Goal: Transaction & Acquisition: Subscribe to service/newsletter

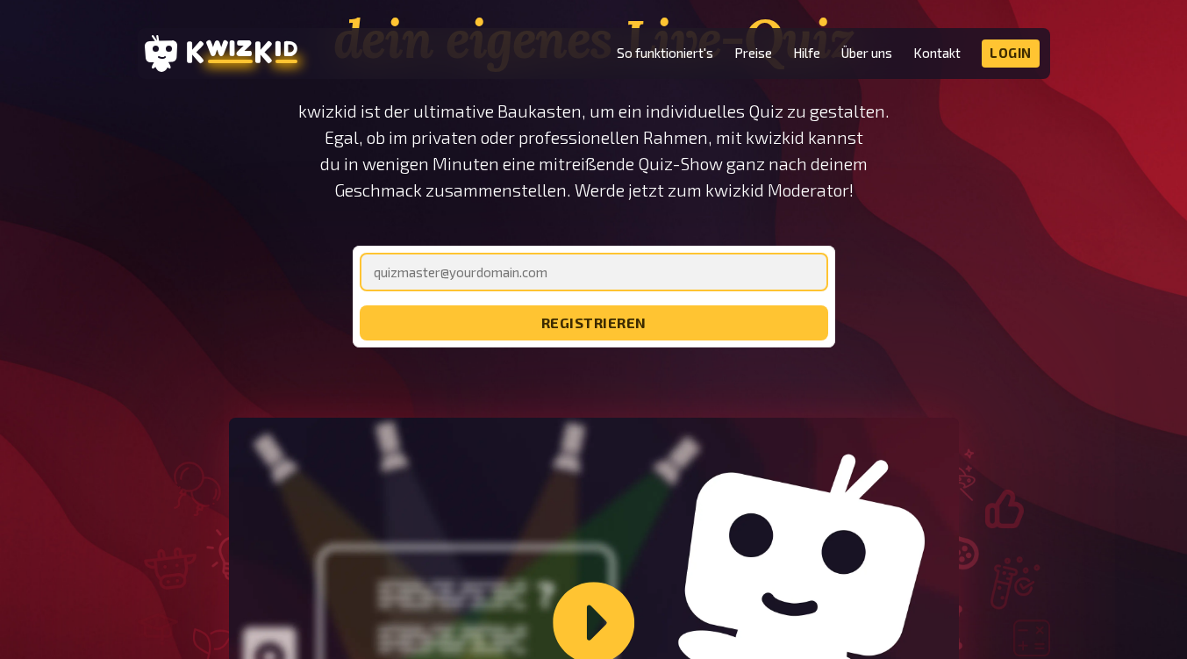
click at [411, 269] on input "email" at bounding box center [594, 272] width 468 height 39
type input "[PERSON_NAME][EMAIL_ADDRESS][DOMAIN_NAME]"
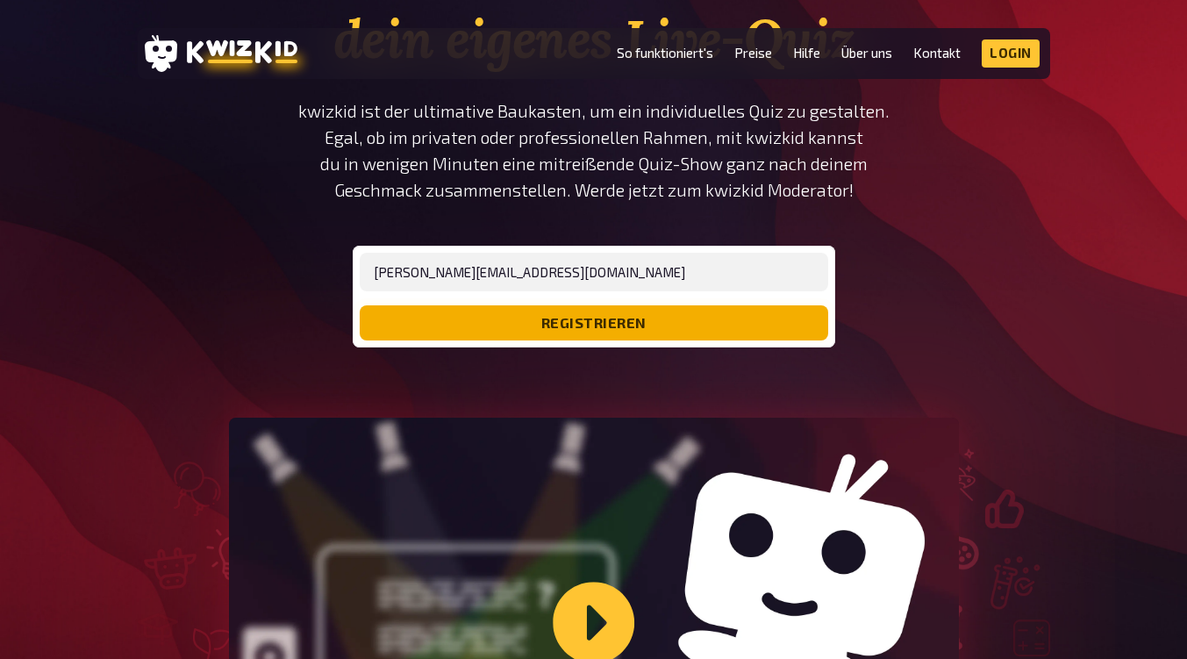
click at [629, 311] on button "registrieren" at bounding box center [594, 322] width 468 height 35
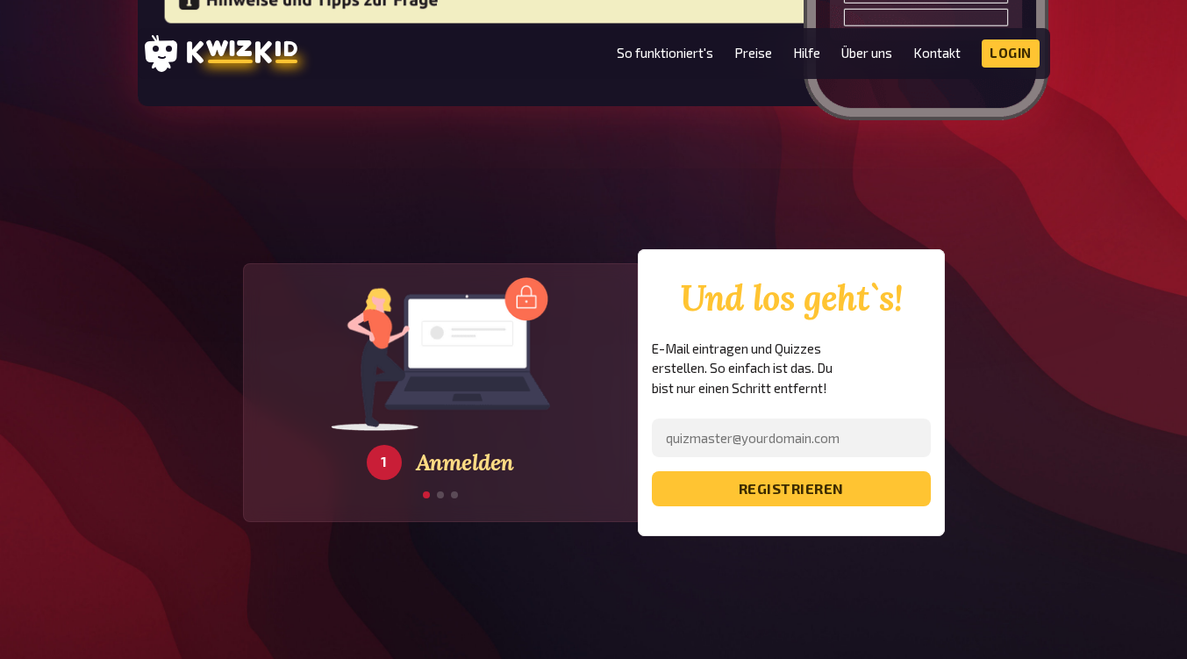
scroll to position [2936, 0]
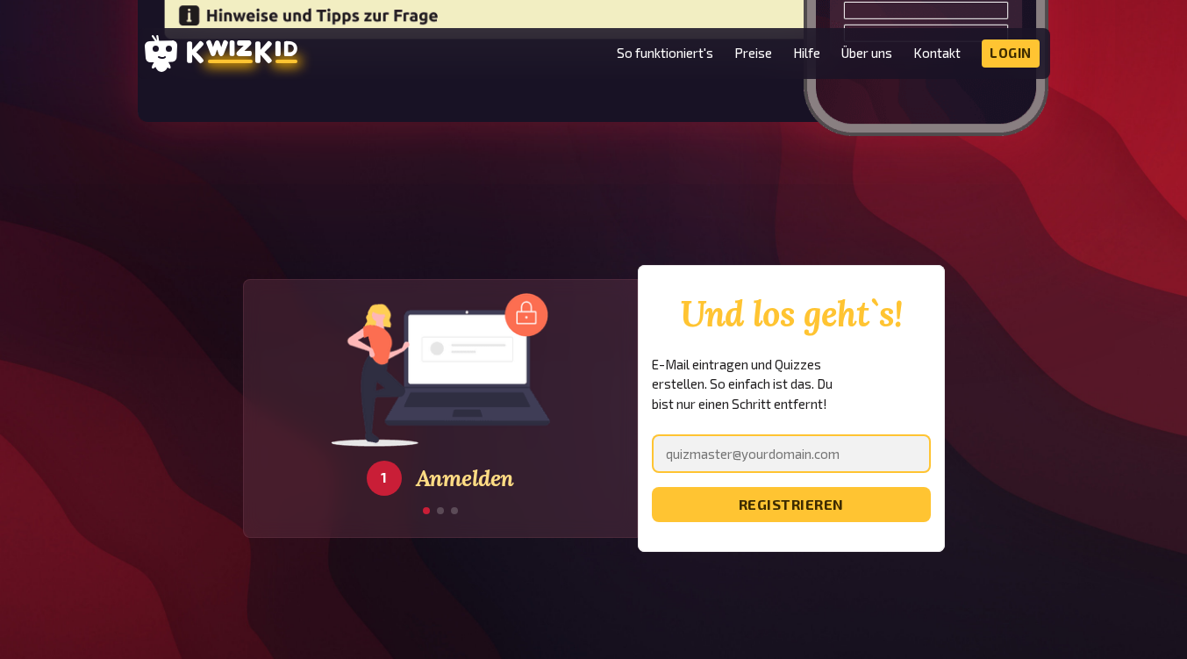
click at [807, 434] on input "email" at bounding box center [791, 453] width 279 height 39
type input "[PERSON_NAME][EMAIL_ADDRESS][DOMAIN_NAME]"
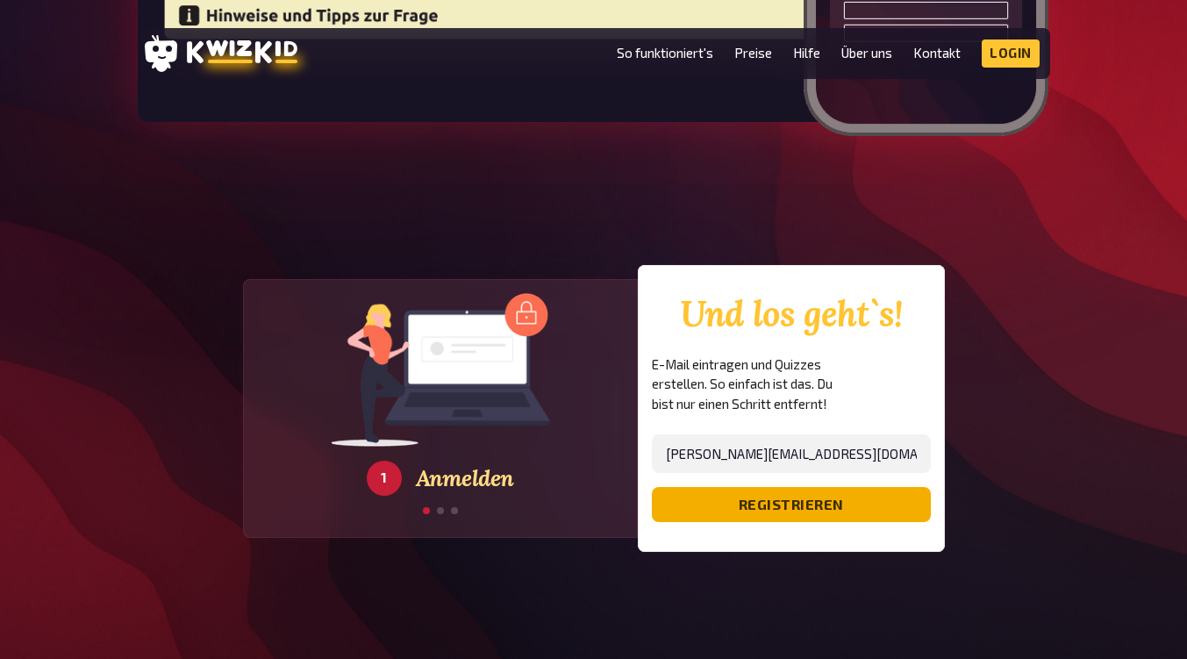
click at [838, 487] on button "registrieren" at bounding box center [791, 504] width 279 height 35
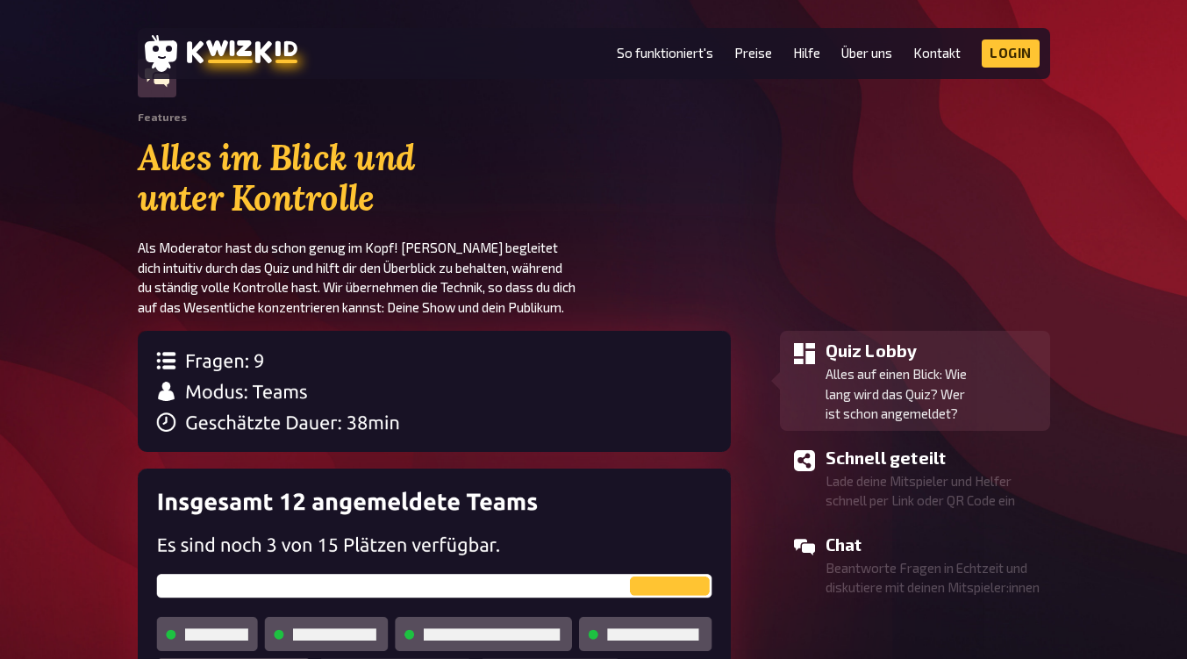
scroll to position [1401, 0]
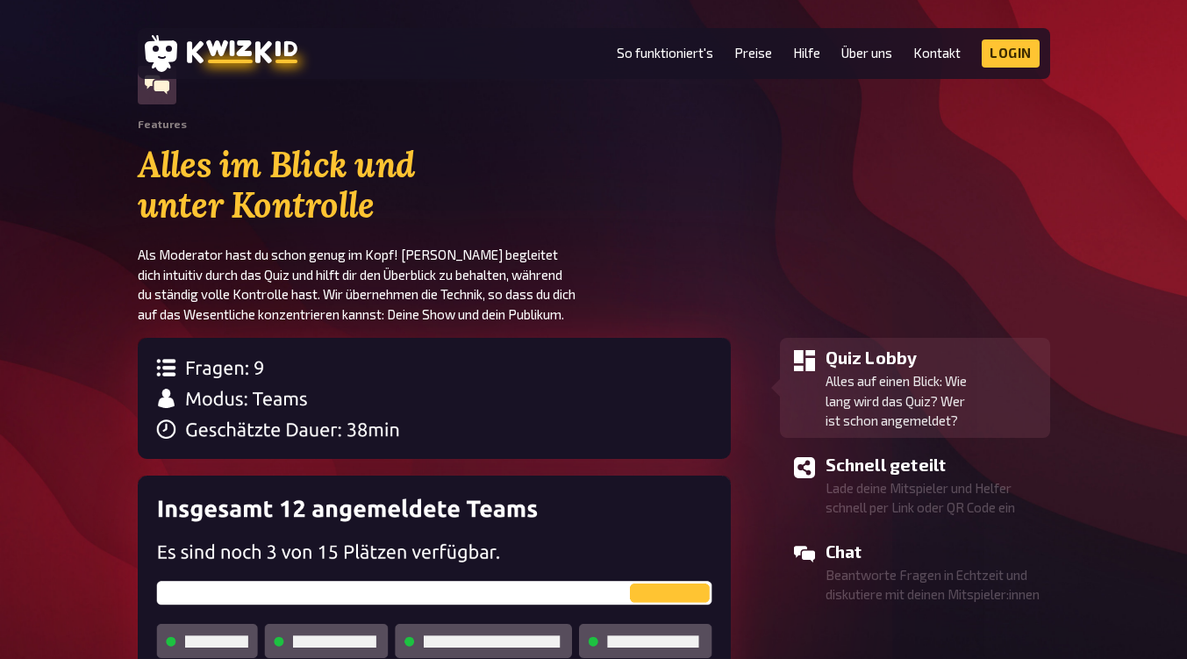
click at [1011, 387] on p "Alles auf einen Blick: Wie lang wird das Quiz? Wer ist schon angemeldet?" at bounding box center [934, 401] width 218 height 60
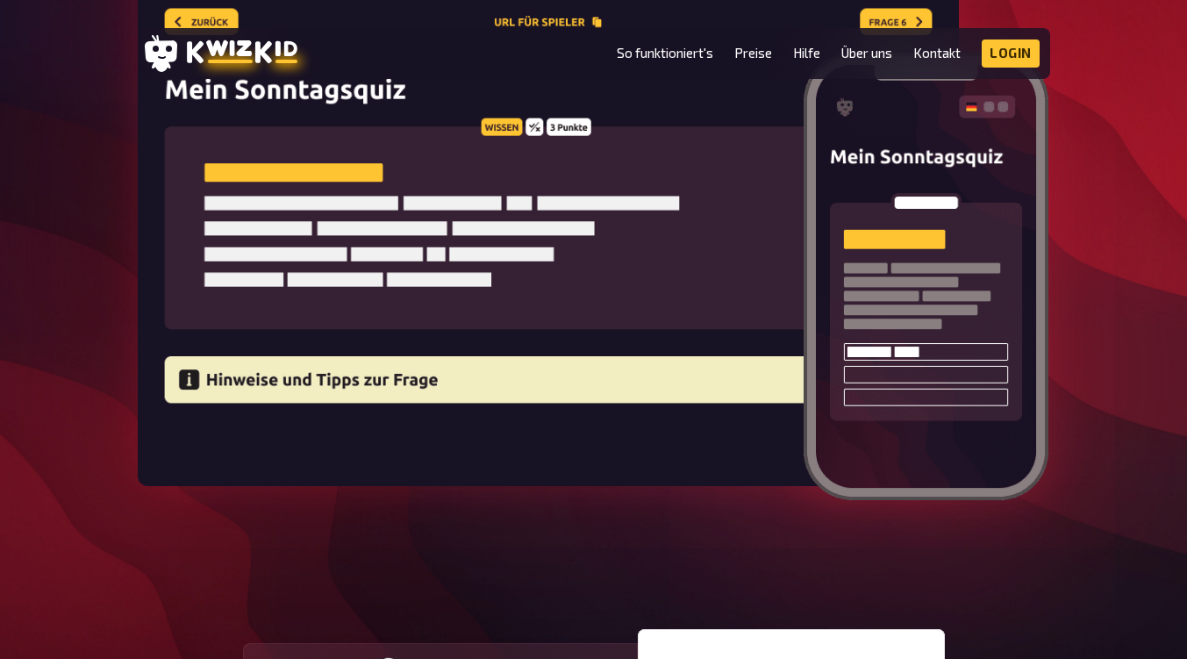
scroll to position [2575, 0]
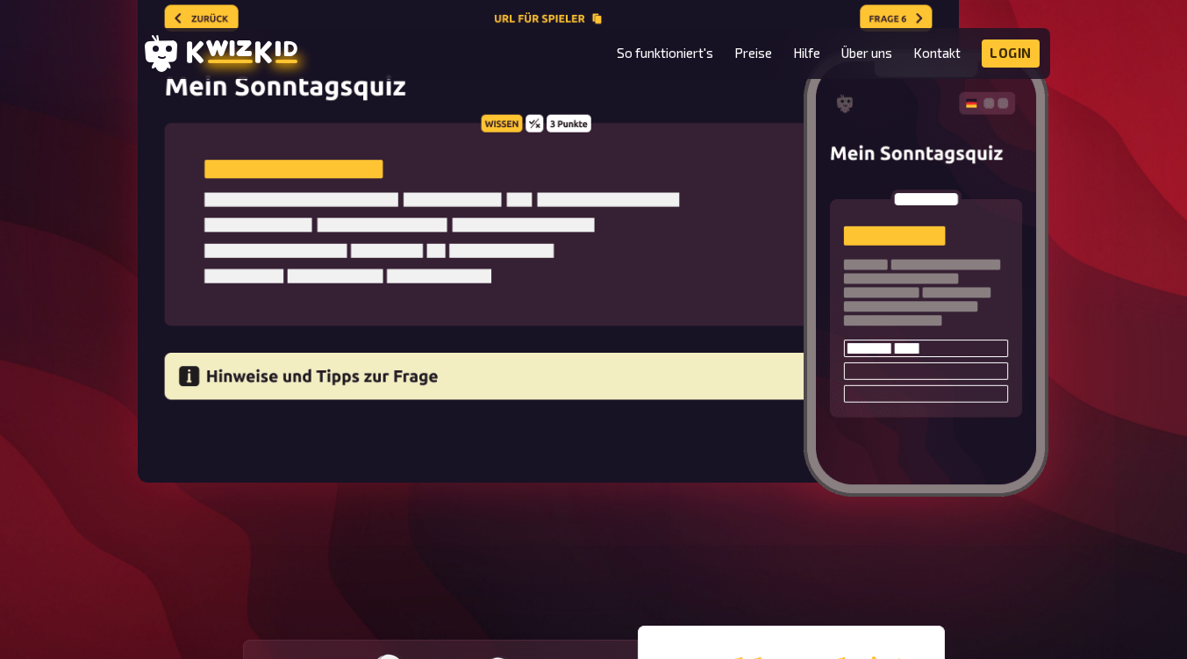
click at [232, 284] on img at bounding box center [548, 200] width 821 height 563
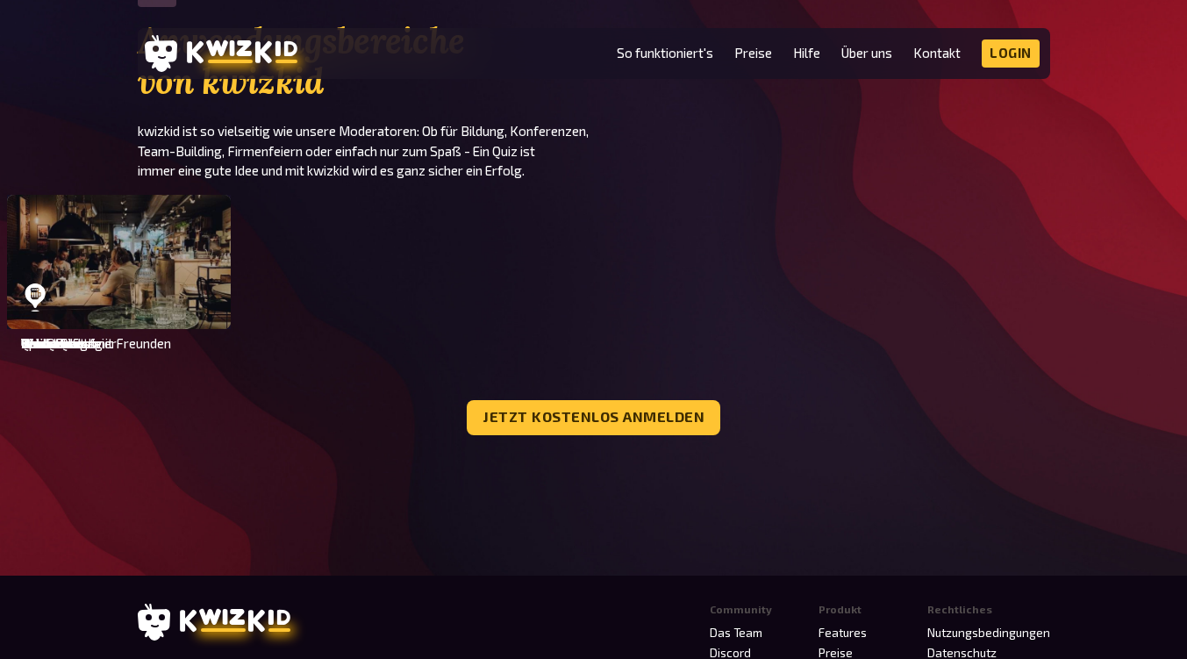
scroll to position [5226, 0]
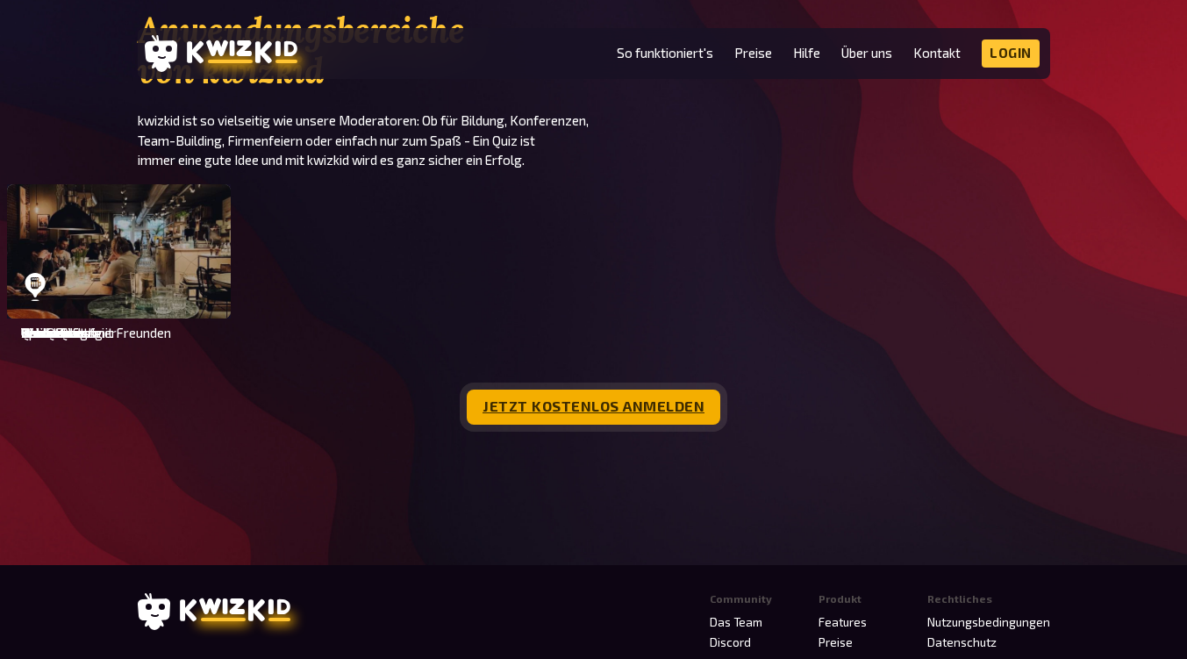
click at [511, 389] on link "Jetzt kostenlos anmelden" at bounding box center [594, 406] width 254 height 35
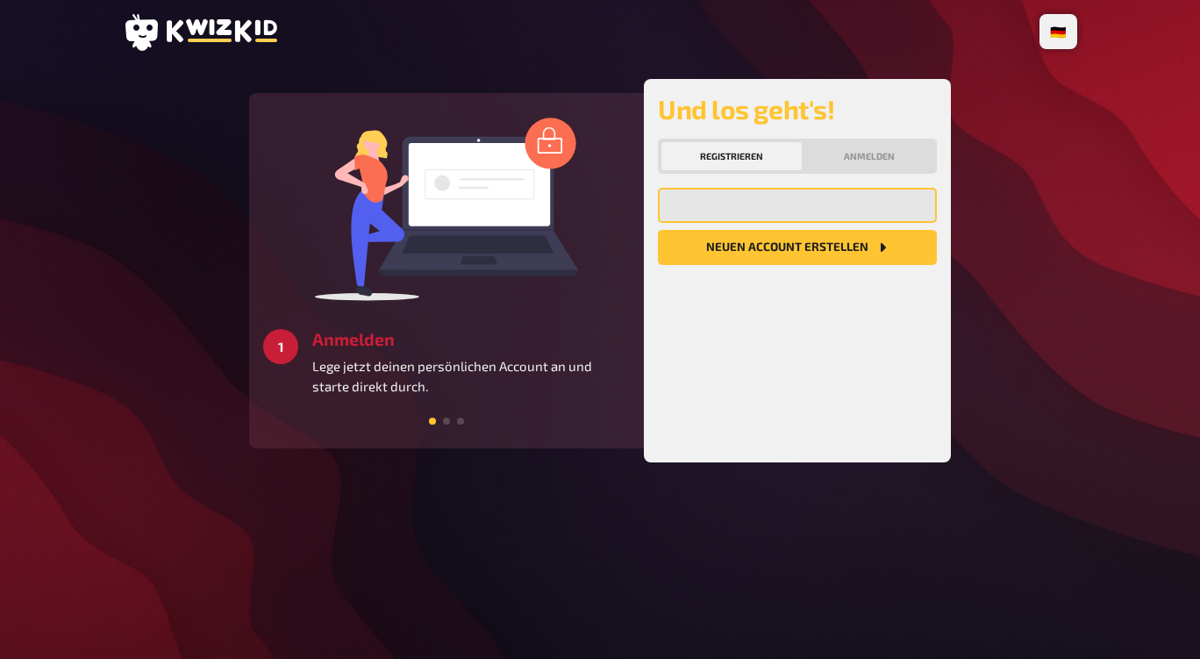
click at [789, 201] on input "email" at bounding box center [797, 205] width 279 height 35
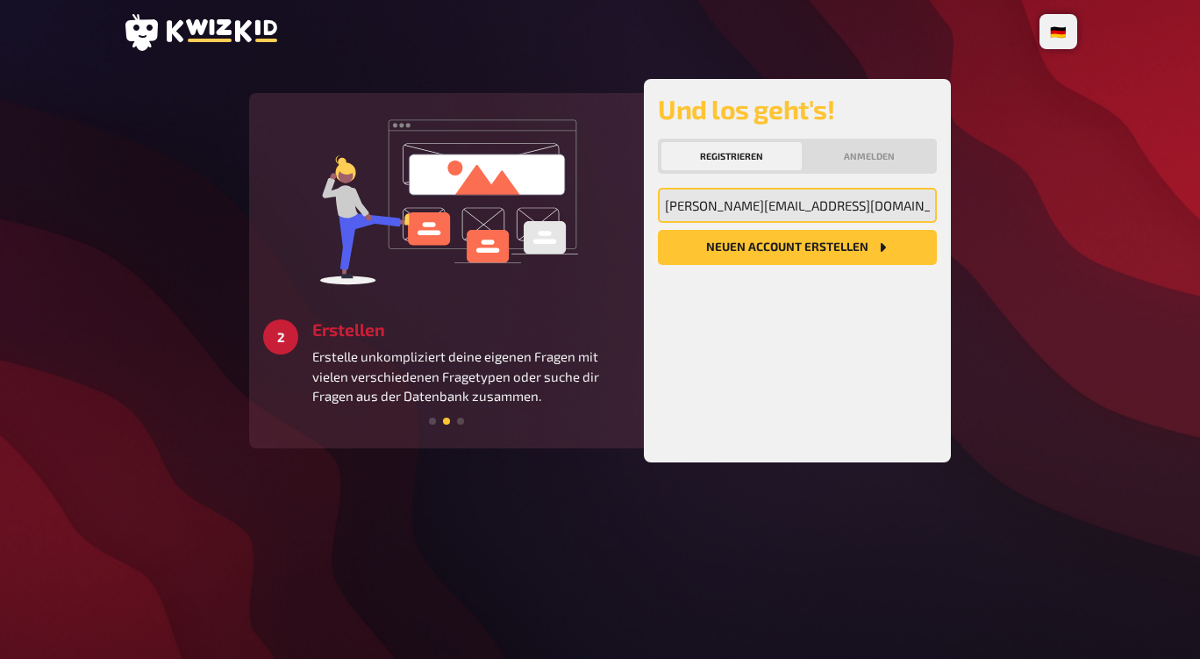
type input "[PERSON_NAME][EMAIL_ADDRESS][DOMAIN_NAME]"
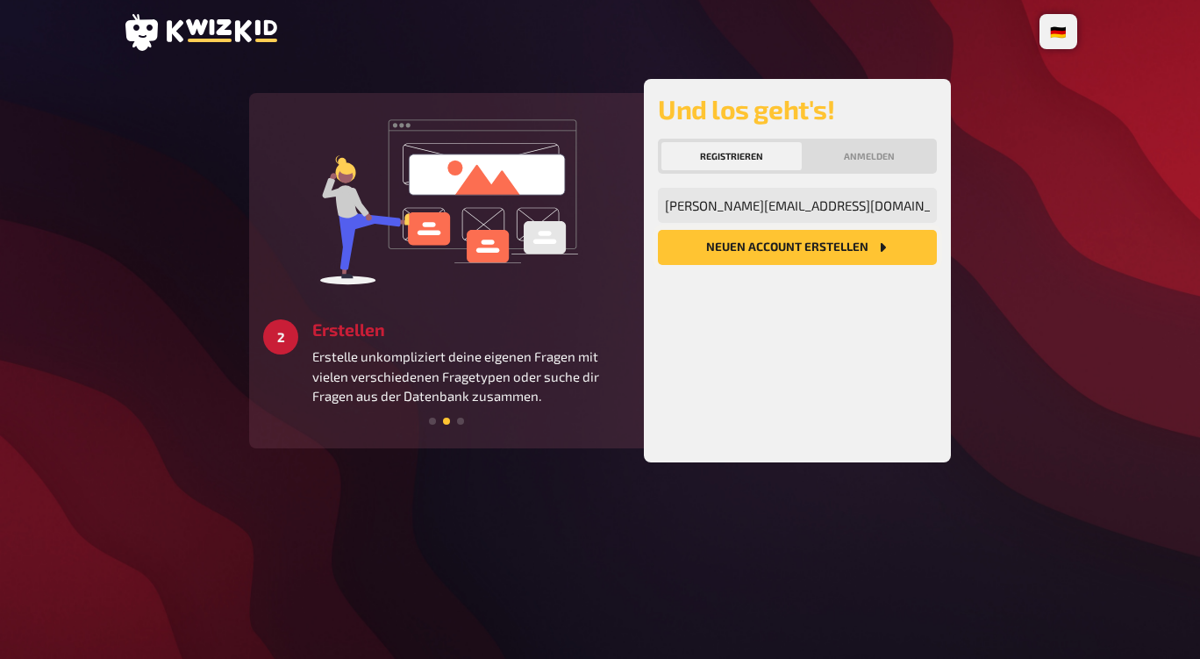
click at [831, 247] on button "Neuen Account Erstellen" at bounding box center [797, 247] width 279 height 35
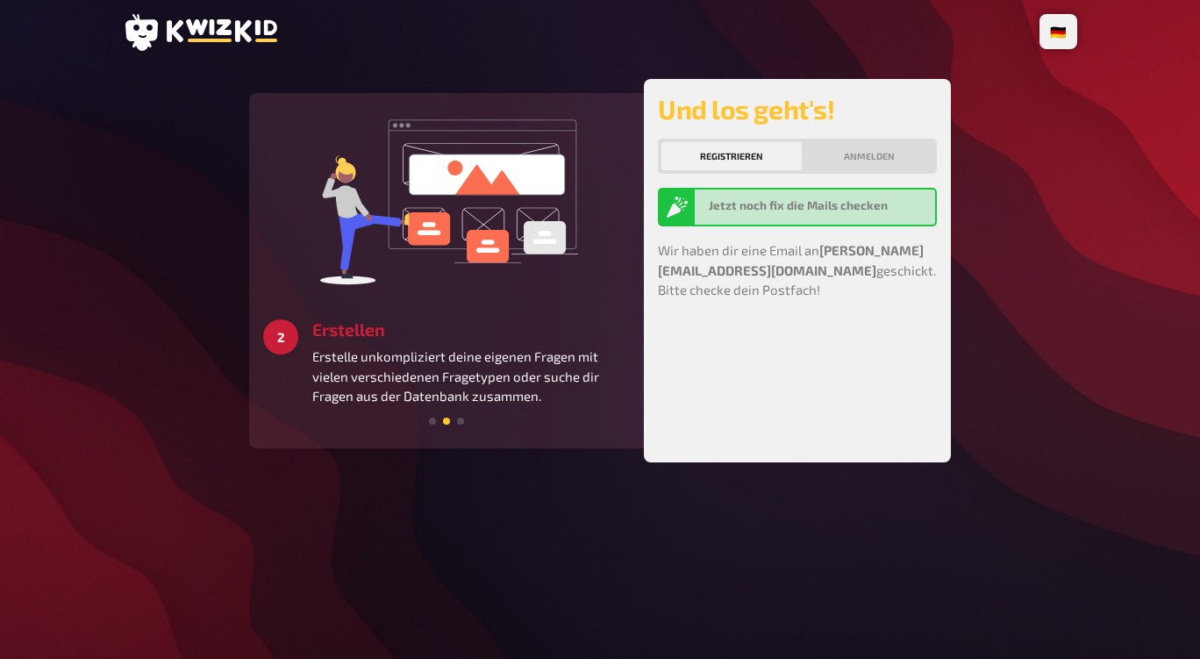
click at [868, 202] on b "Jetzt noch fix die Mails checken" at bounding box center [798, 205] width 179 height 14
